Goal: Check status: Check status

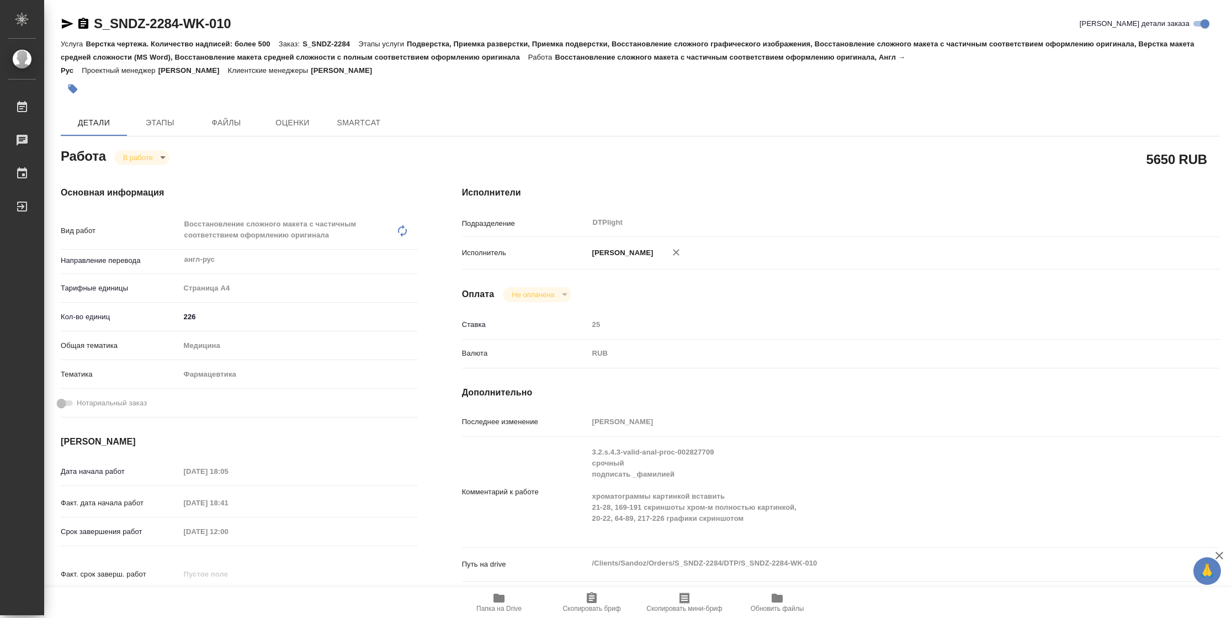
type textarea "x"
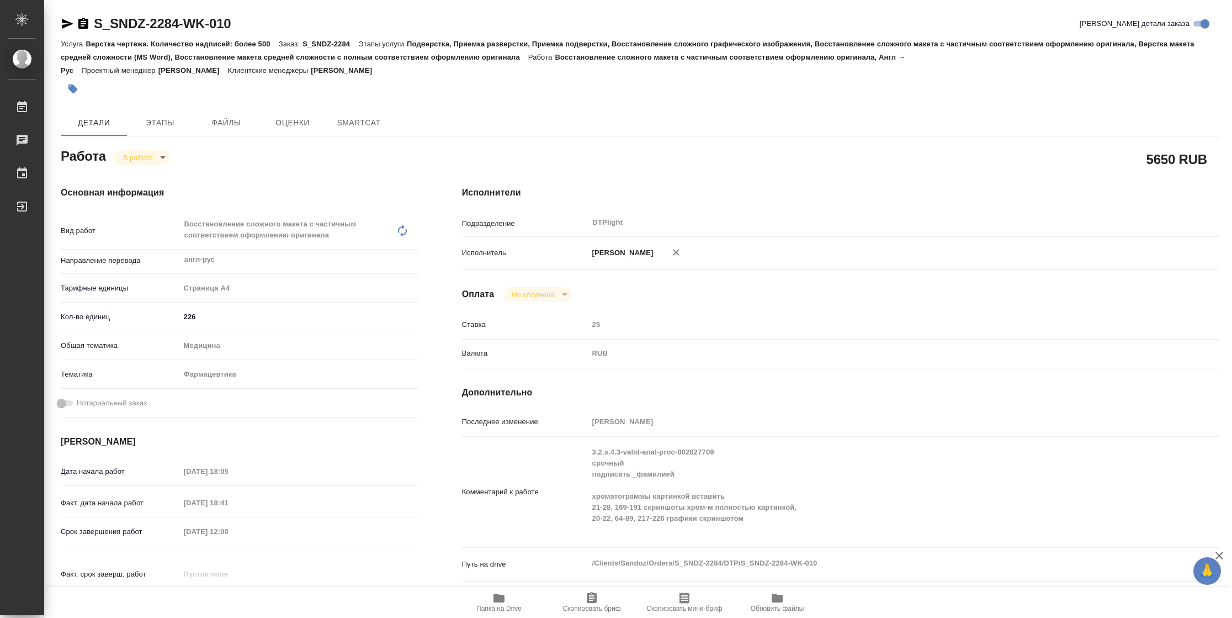
type textarea "x"
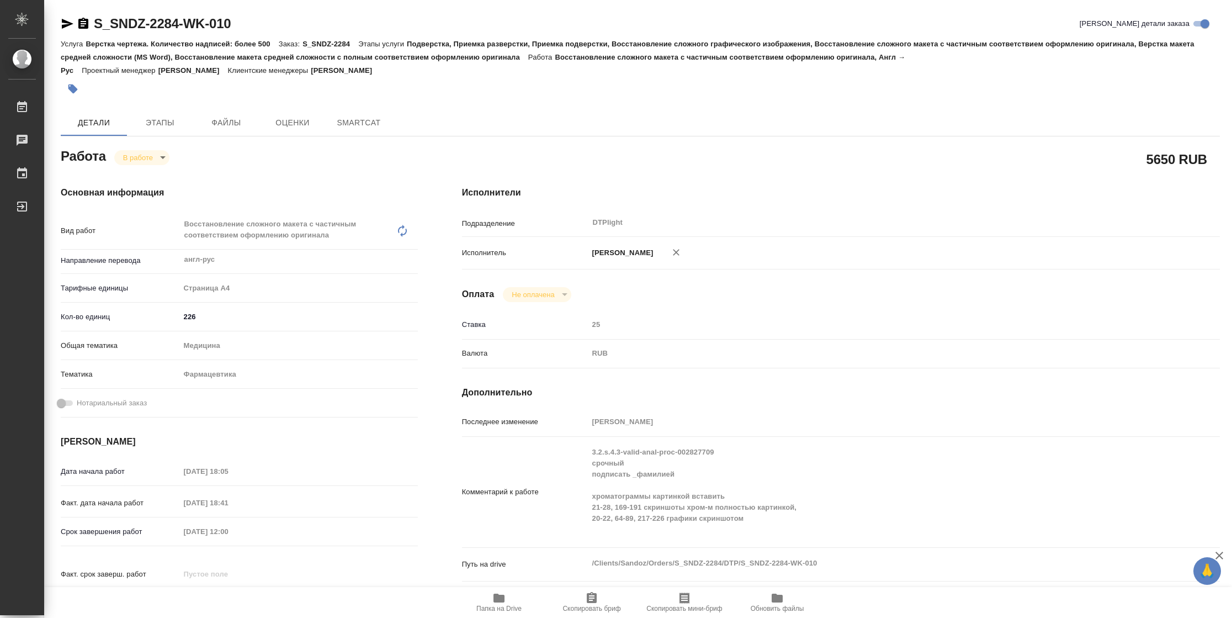
type textarea "x"
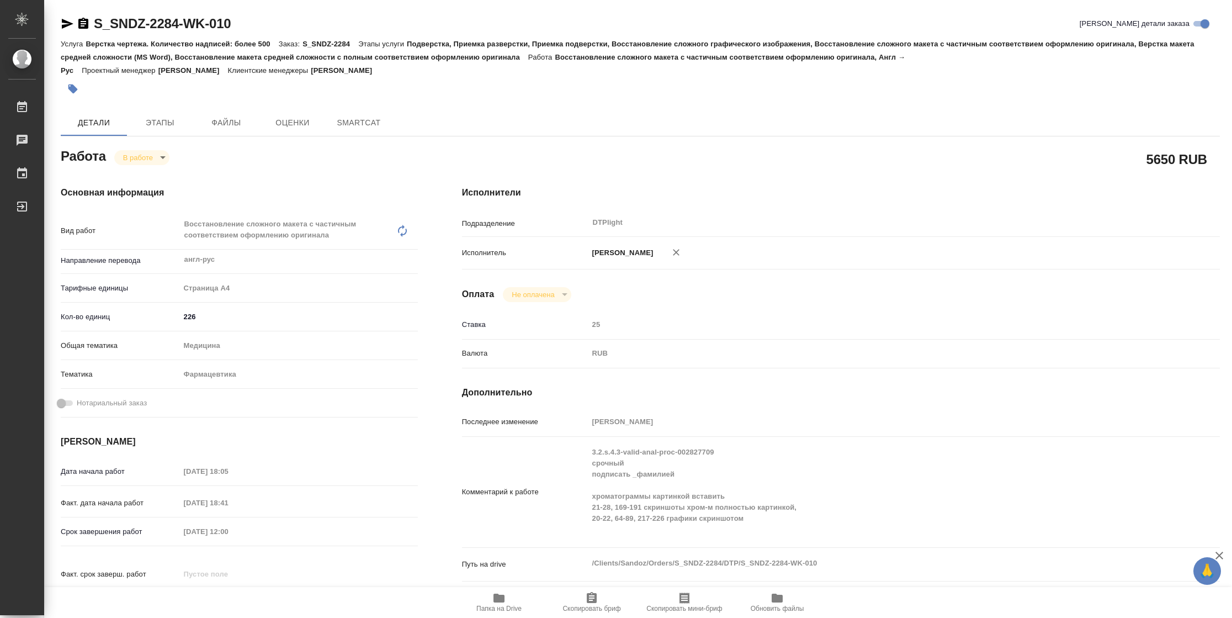
type textarea "x"
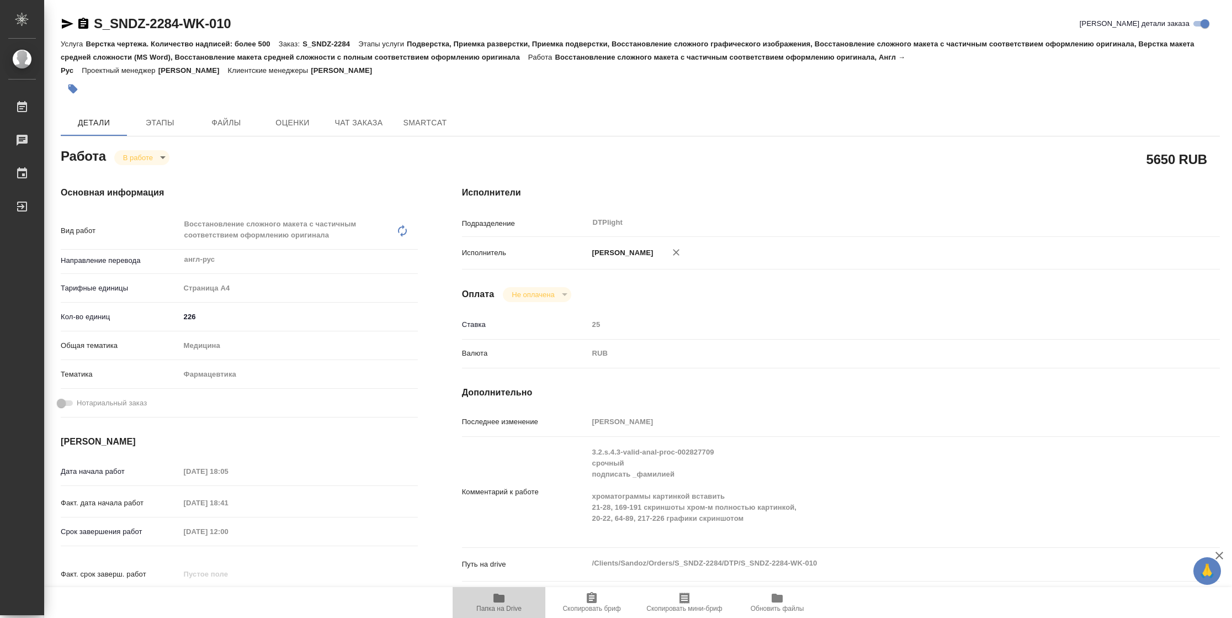
click at [499, 597] on icon "button" at bounding box center [498, 597] width 11 height 9
type textarea "x"
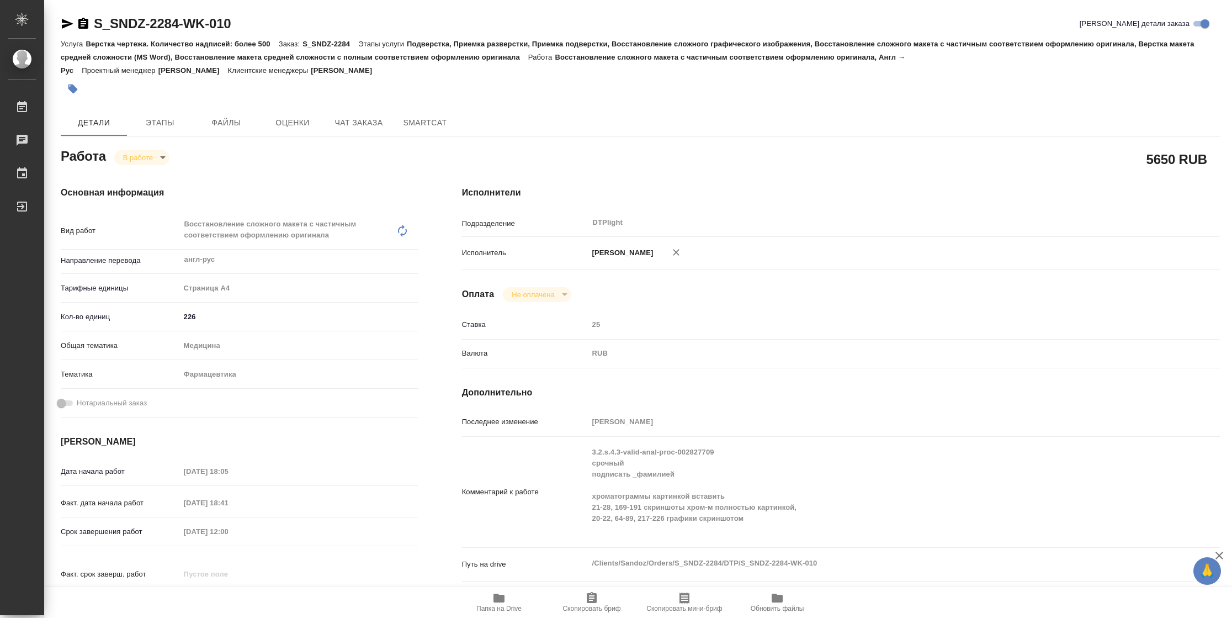
type textarea "x"
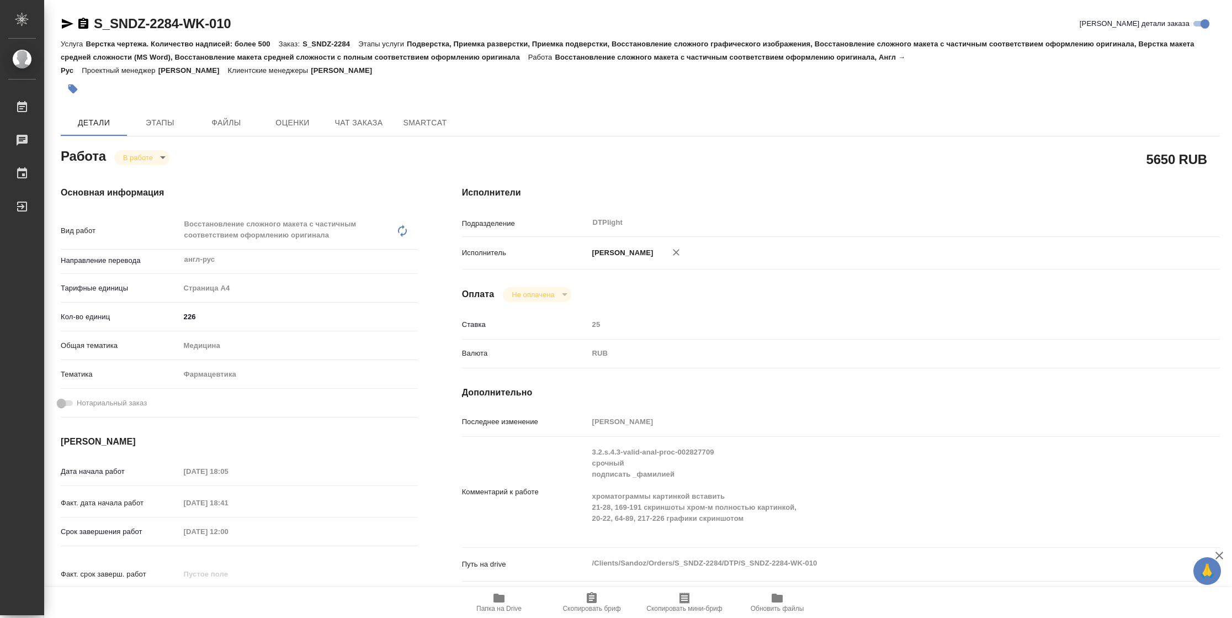
type textarea "x"
click at [162, 159] on body "🙏 .cls-1 fill:#fff; AWATERA Vasilyeva Natalia Работы 2 Чаты График Выйти S_SNDZ…" at bounding box center [616, 309] width 1232 height 618
click at [162, 173] on button "Выполнен" at bounding box center [143, 176] width 40 height 12
type textarea "x"
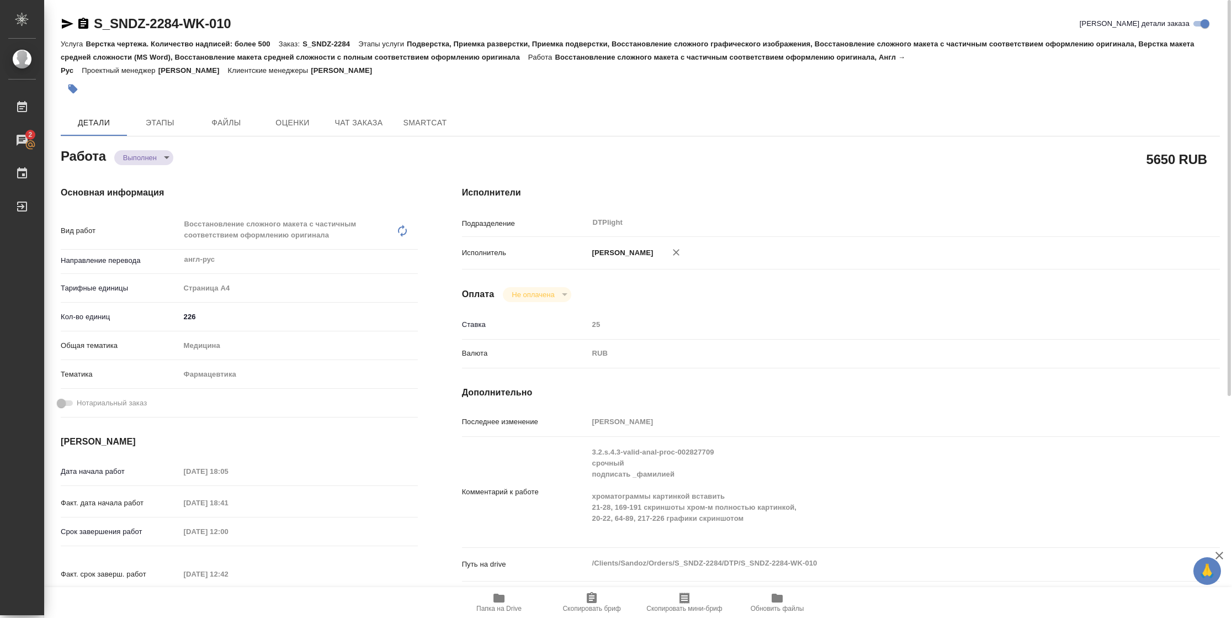
type textarea "x"
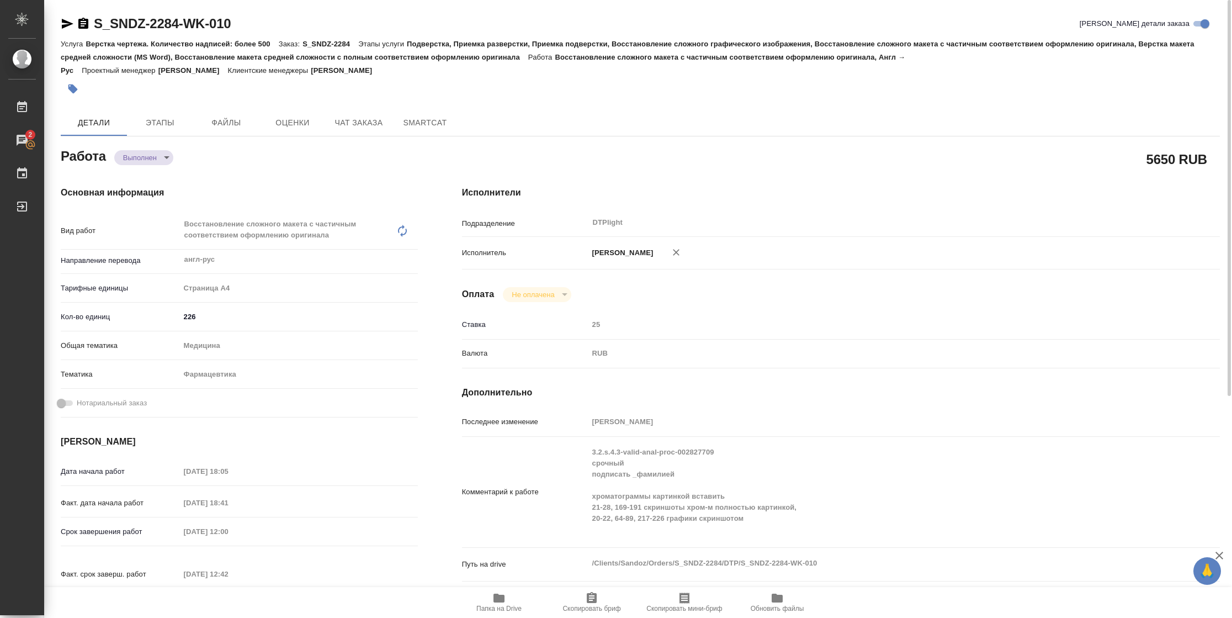
type textarea "x"
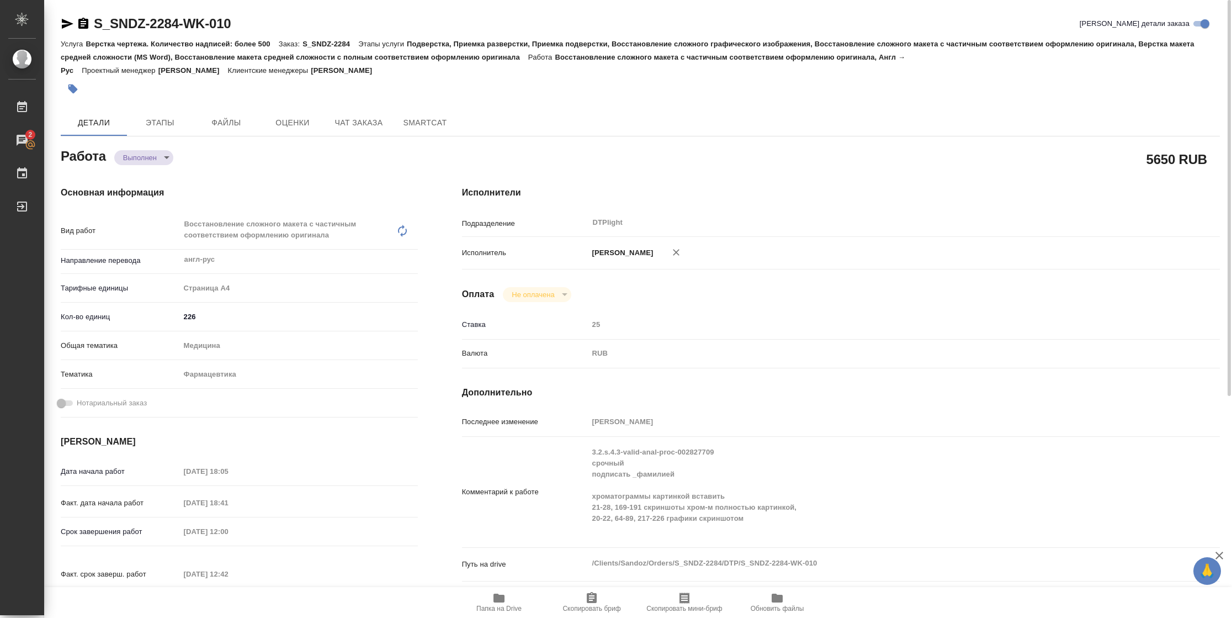
type textarea "x"
click at [71, 21] on icon "button" at bounding box center [67, 23] width 13 height 13
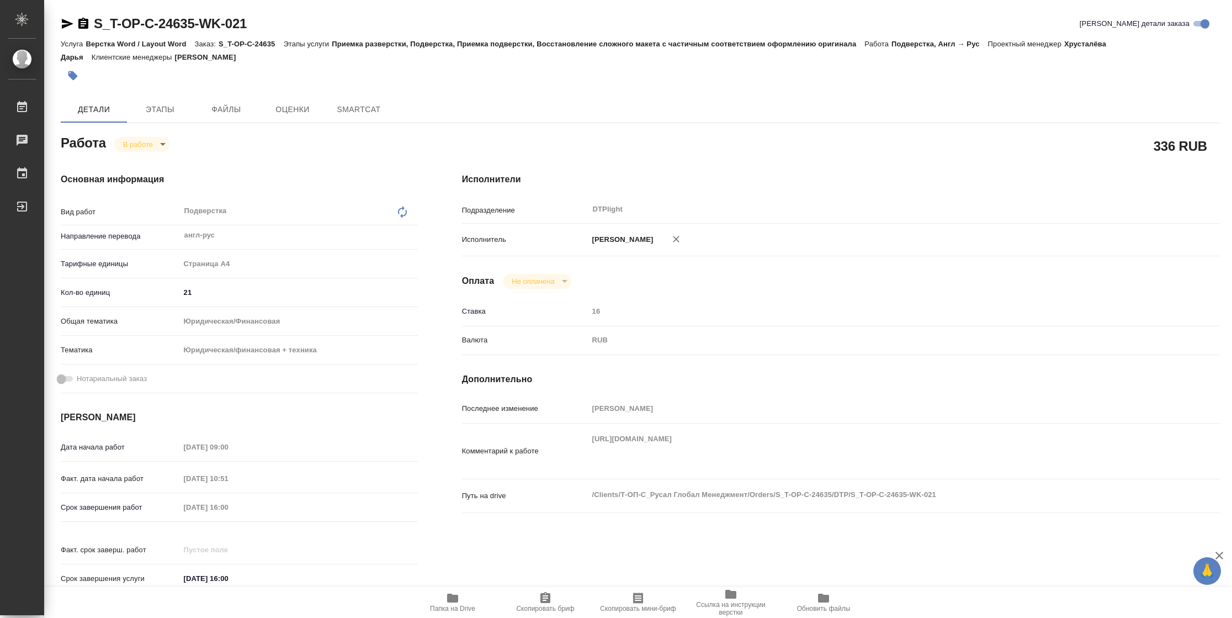
type textarea "x"
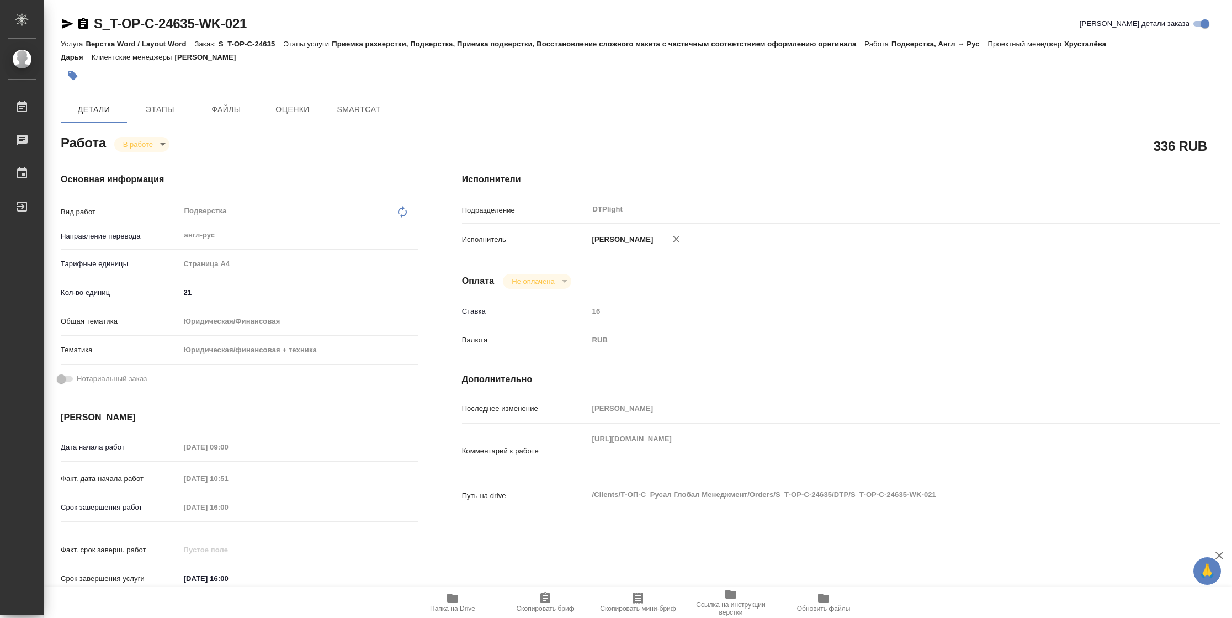
type textarea "x"
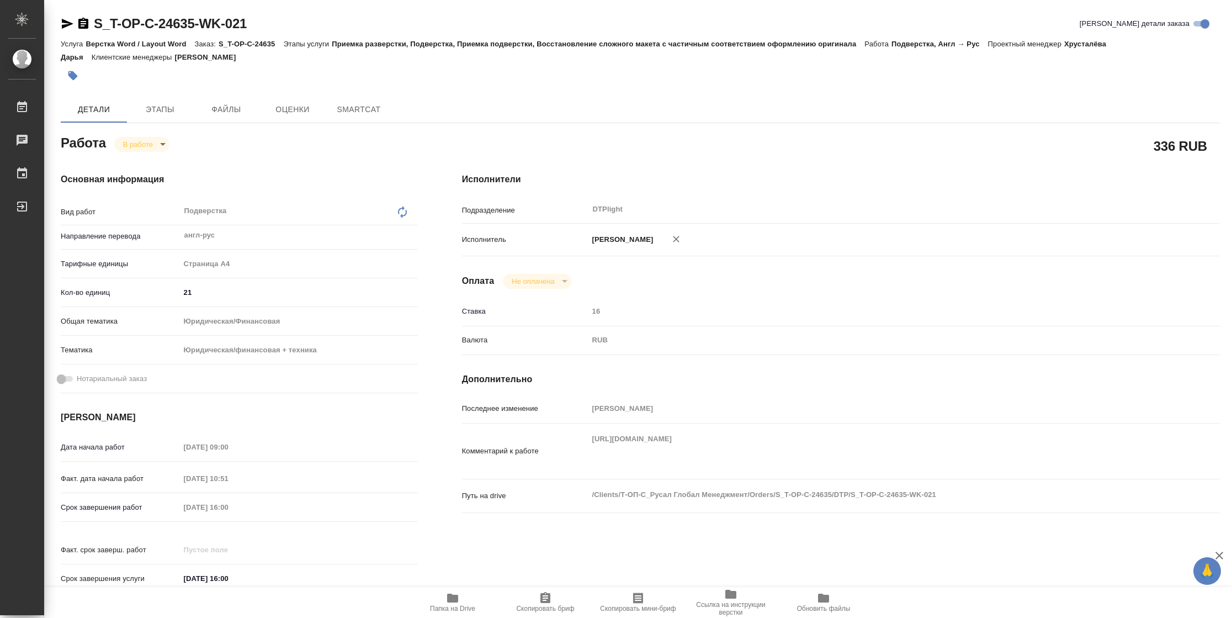
type textarea "x"
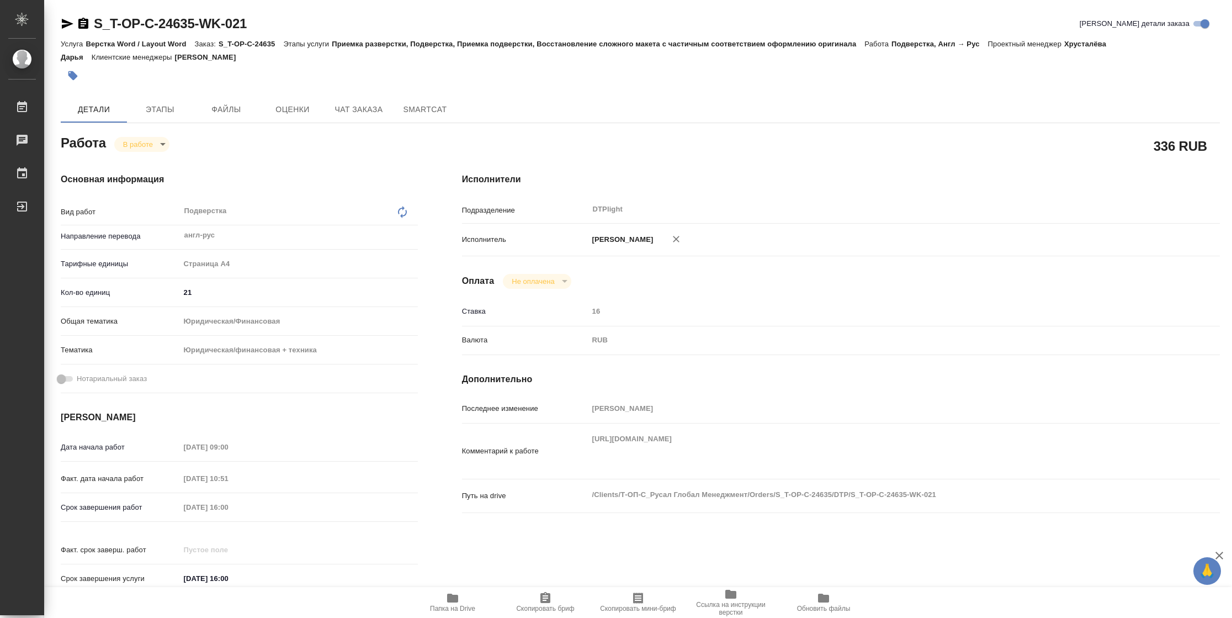
type textarea "x"
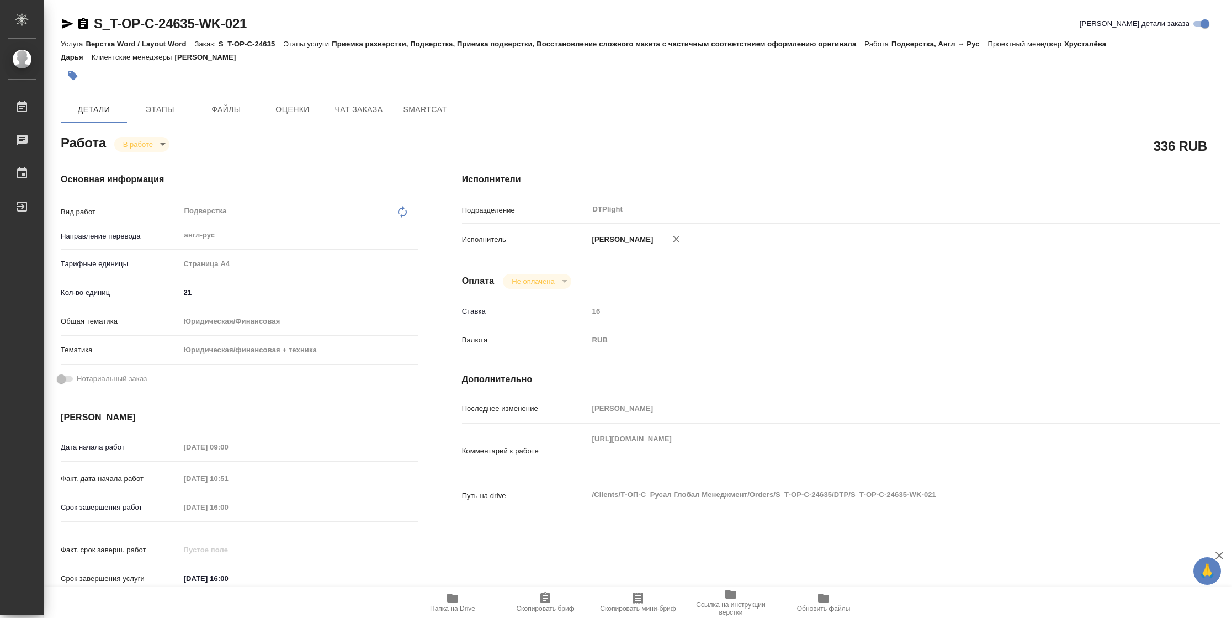
click at [565, 424] on div "Последнее изменение [PERSON_NAME] к работе [URL][DOMAIN_NAME] x Путь на drive /…" at bounding box center [841, 462] width 758 height 127
type textarea "x"
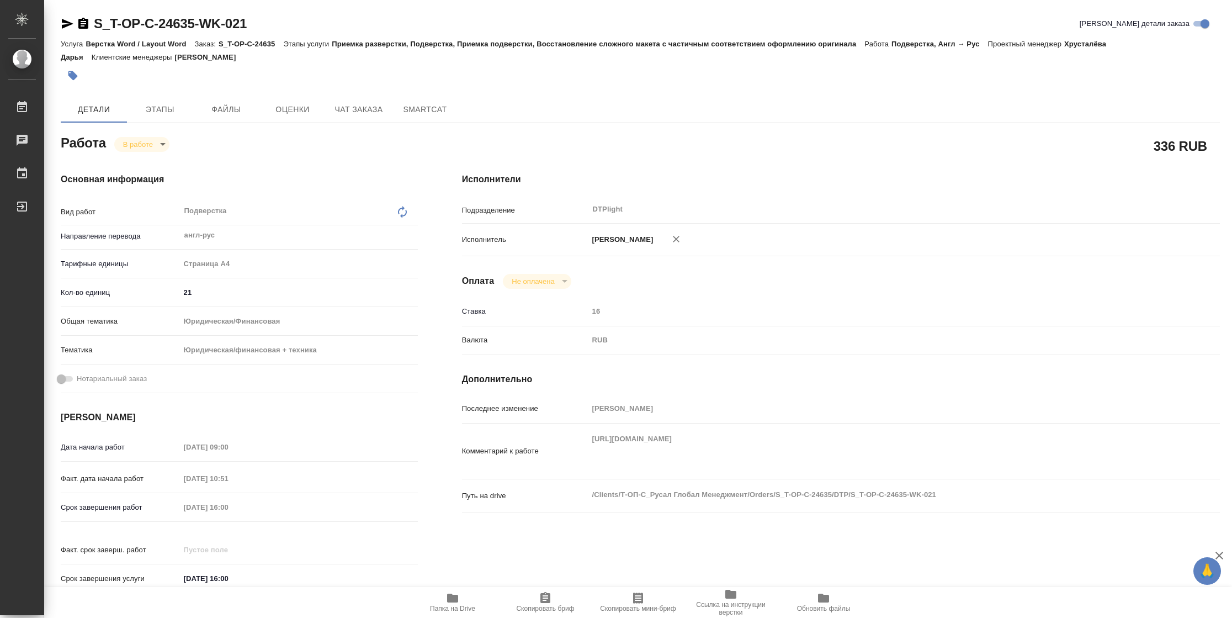
type textarea "x"
